Goal: Obtain resource: Download file/media

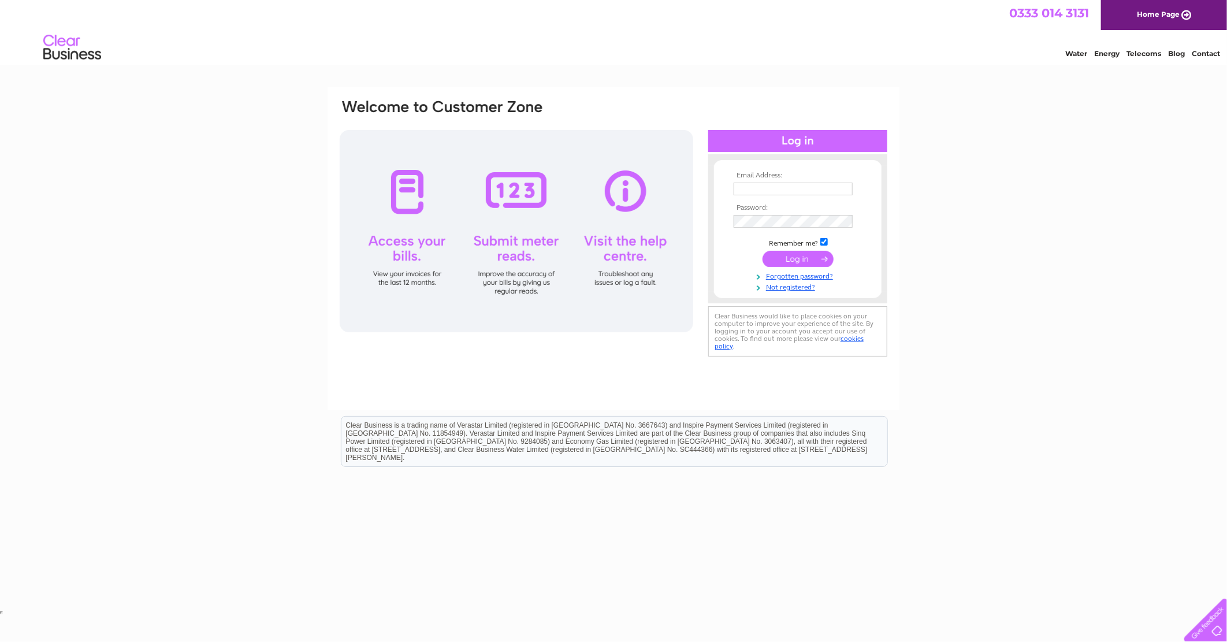
type input "purchaseledger@cardfactory.co.uk"
click at [793, 257] on input "submit" at bounding box center [798, 259] width 71 height 16
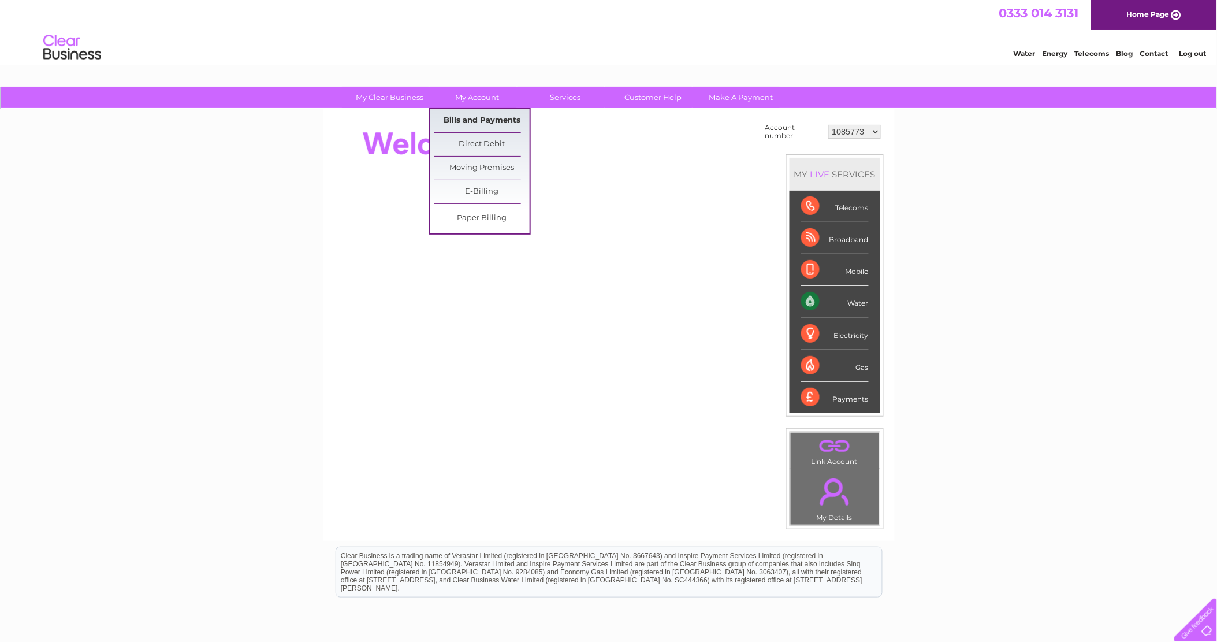
click at [488, 118] on link "Bills and Payments" at bounding box center [481, 120] width 95 height 23
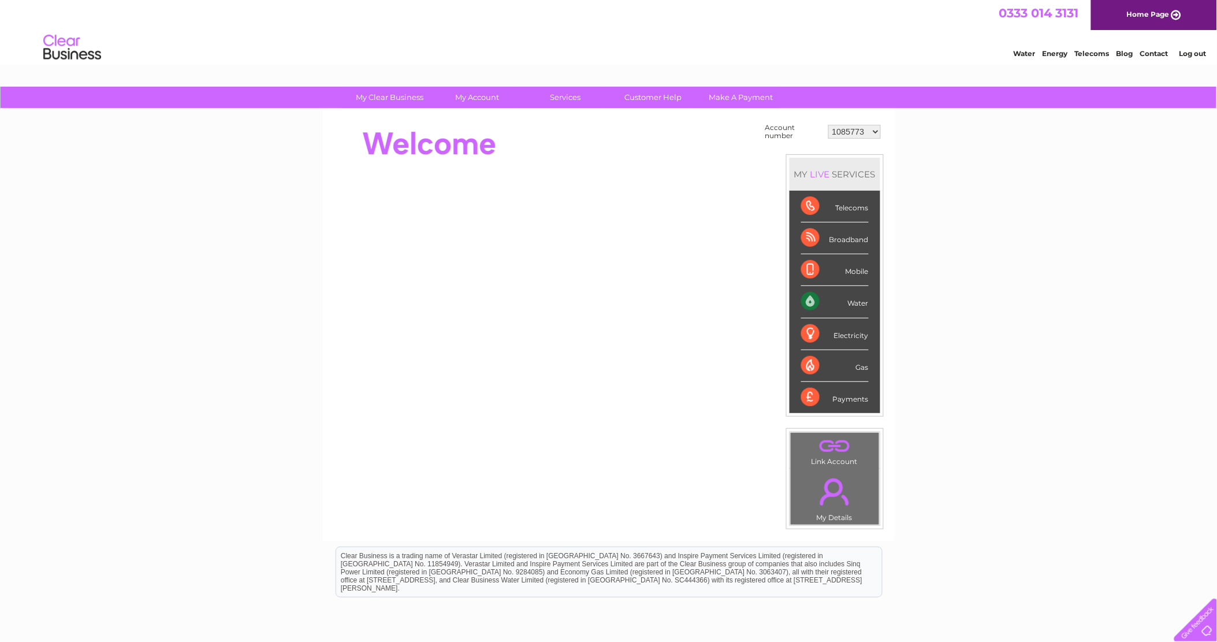
click at [856, 133] on select "1085773 30266630 30313737" at bounding box center [855, 132] width 53 height 14
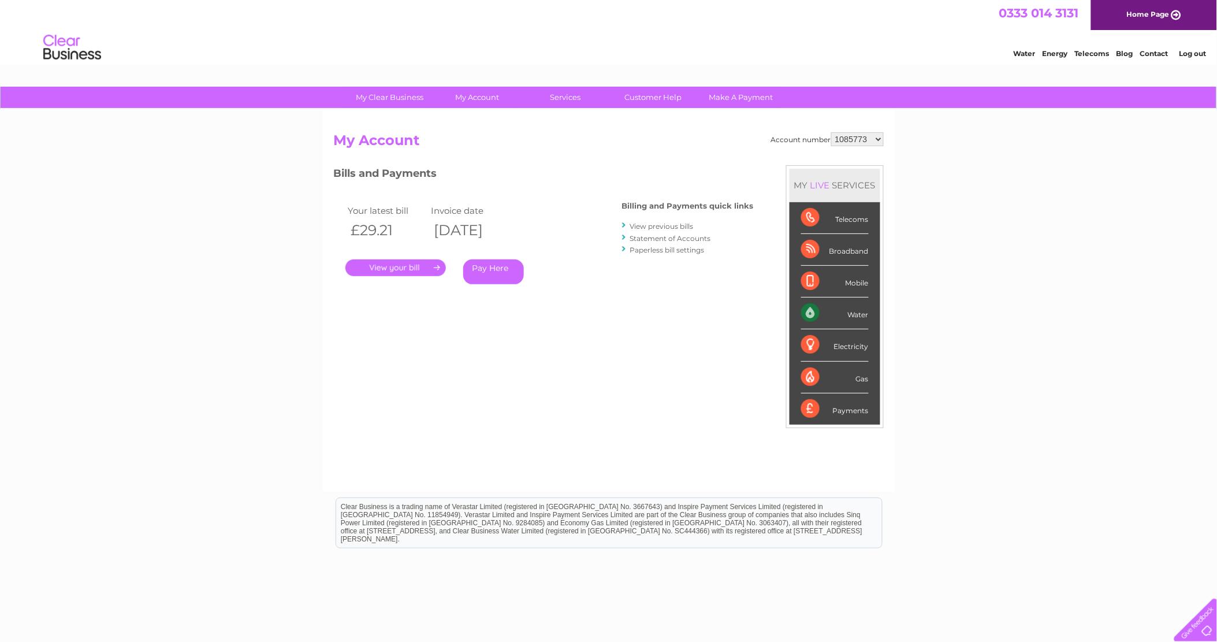
click at [861, 143] on select "1085773 30266630 30313737" at bounding box center [857, 139] width 53 height 14
select select "30313737"
click at [831, 132] on select "1085773 30266630 30313737" at bounding box center [857, 139] width 53 height 14
click at [413, 273] on link "." at bounding box center [396, 267] width 101 height 17
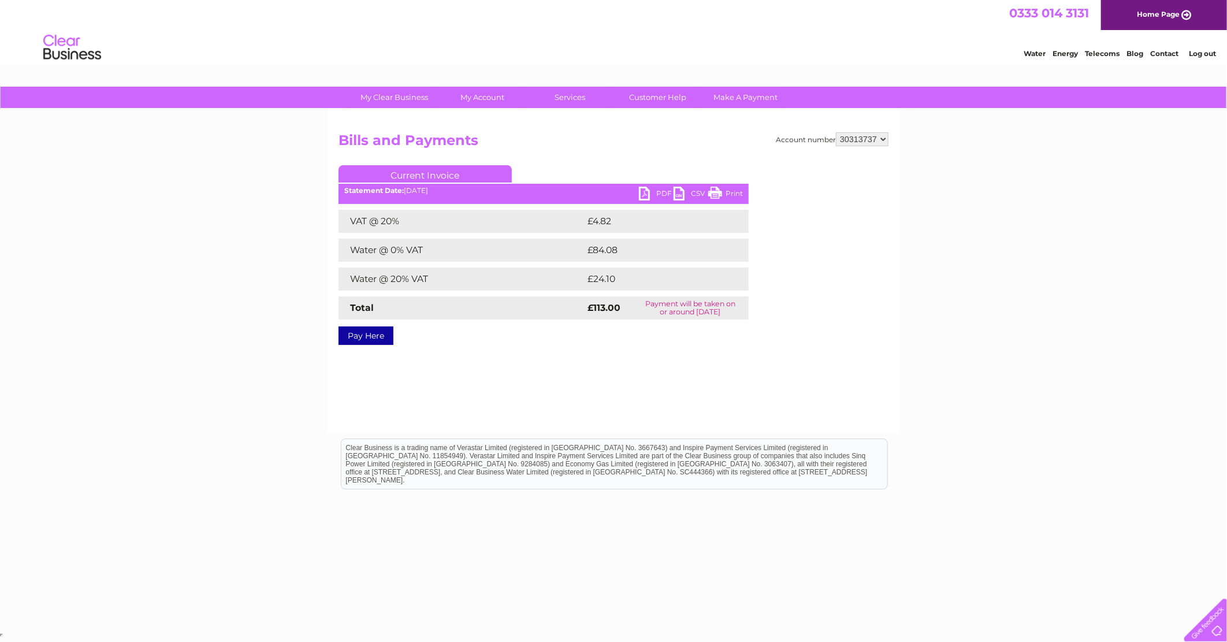
click at [650, 194] on link "PDF" at bounding box center [656, 195] width 35 height 17
